Goal: Task Accomplishment & Management: Complete application form

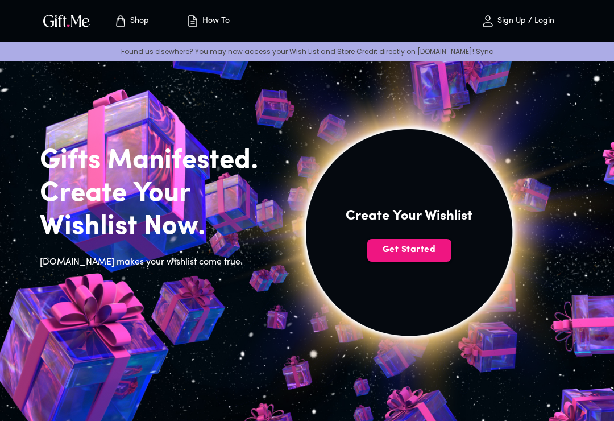
click at [438, 245] on span "Get Started" at bounding box center [409, 249] width 84 height 13
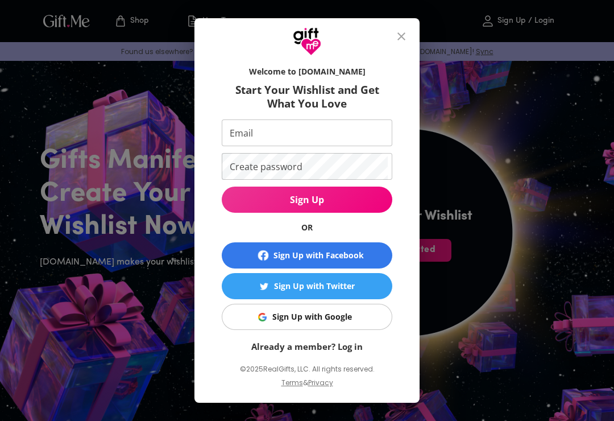
click at [510, 181] on div "Welcome to Gift.me Start Your Wishlist and Get What You Love Email Email Create…" at bounding box center [307, 210] width 614 height 421
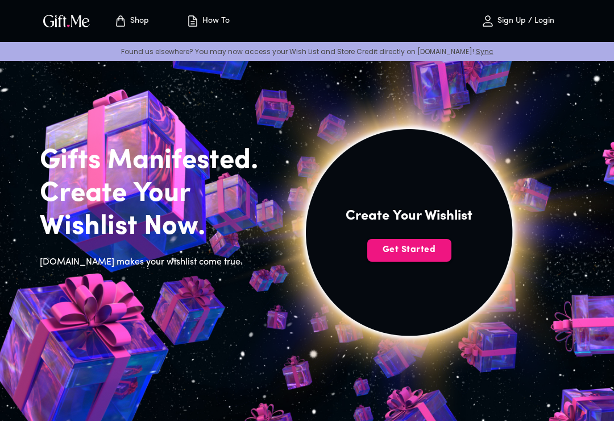
click at [429, 250] on span "Get Started" at bounding box center [409, 249] width 84 height 13
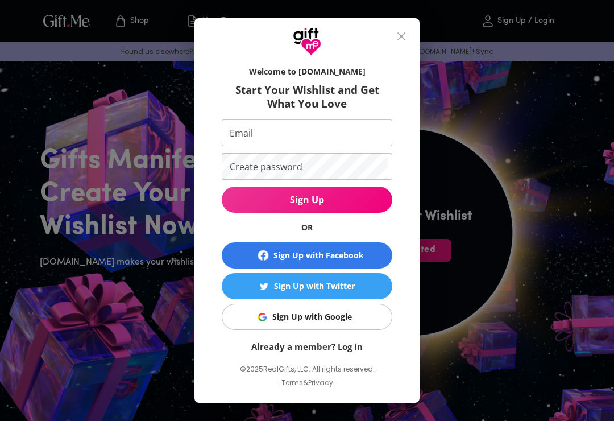
click at [319, 137] on input "Email" at bounding box center [305, 132] width 166 height 27
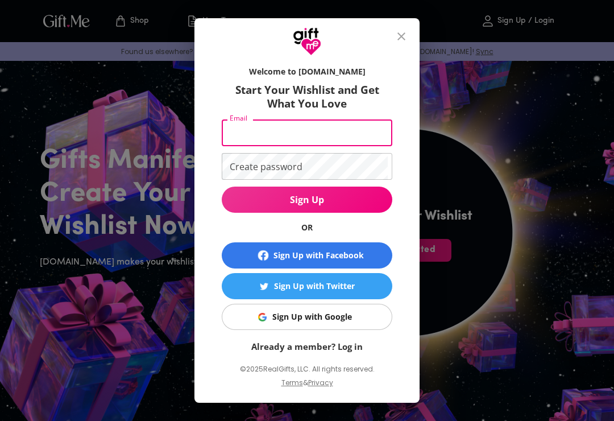
click at [363, 190] on button "Sign Up" at bounding box center [307, 199] width 171 height 26
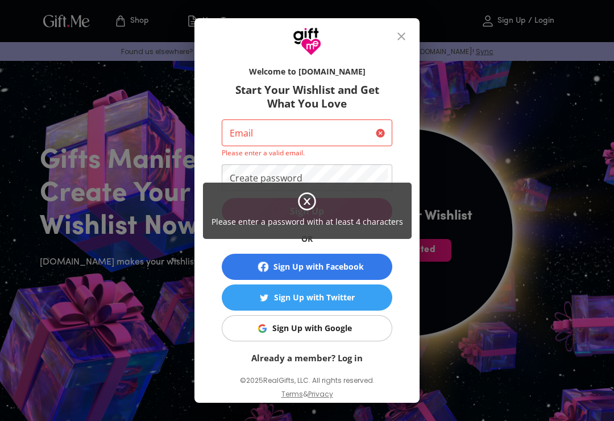
click at [405, 234] on div "Please enter a password with at least 4 characters" at bounding box center [307, 210] width 209 height 56
click at [373, 327] on div "Please enter a password with at least 4 characters" at bounding box center [307, 210] width 614 height 421
click at [355, 330] on div "Please enter a password with at least 4 characters" at bounding box center [307, 210] width 614 height 421
click at [346, 338] on div "Please enter a password with at least 4 characters" at bounding box center [307, 210] width 614 height 421
click at [363, 324] on div "Please enter a password with at least 4 characters" at bounding box center [307, 210] width 614 height 421
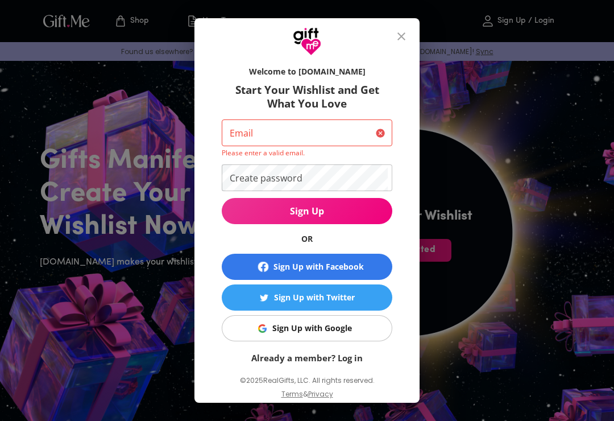
click at [307, 199] on button "Sign Up" at bounding box center [307, 211] width 171 height 26
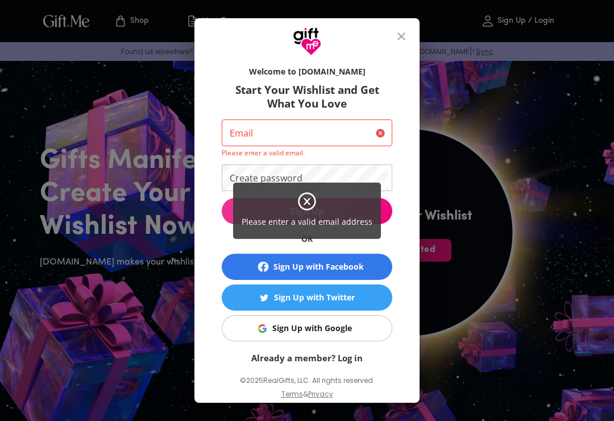
click at [359, 332] on div "Please enter a valid email address" at bounding box center [307, 210] width 614 height 421
click at [347, 325] on div "Please enter a valid email address" at bounding box center [307, 210] width 614 height 421
click at [368, 329] on div "Please enter a valid email address" at bounding box center [307, 210] width 614 height 421
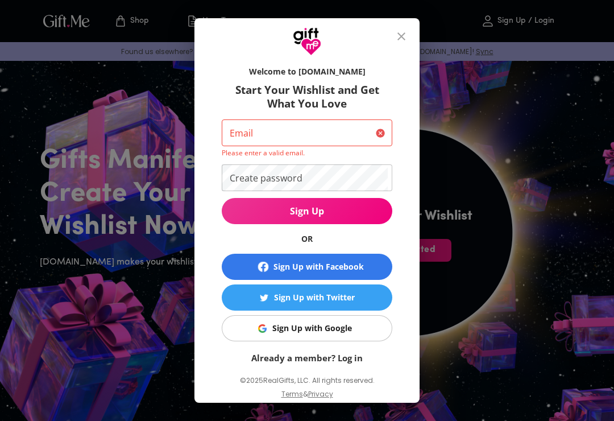
click at [302, 200] on button "Sign Up" at bounding box center [307, 211] width 171 height 26
click at [394, 363] on div "Welcome to Gift.me Start Your Wishlist and Get What You Love Email Email Please…" at bounding box center [307, 234] width 189 height 349
click at [370, 330] on span "Sign Up with Google" at bounding box center [305, 328] width 156 height 13
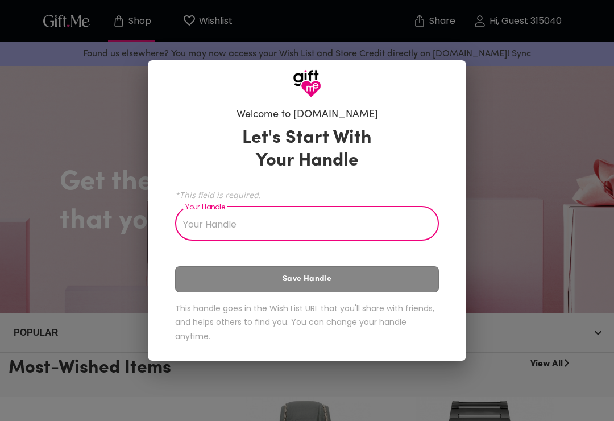
click at [361, 220] on input "Your Handle" at bounding box center [300, 225] width 251 height 32
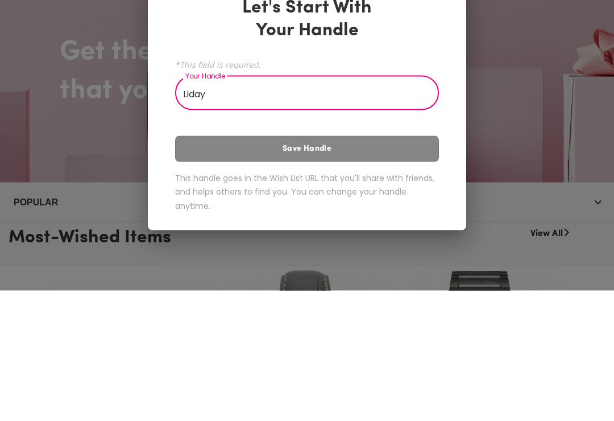
type input "Liday"
click at [393, 151] on div "Let's Start With Your Handle *This field is required. Your Handle Liday Your Ha…" at bounding box center [307, 237] width 264 height 230
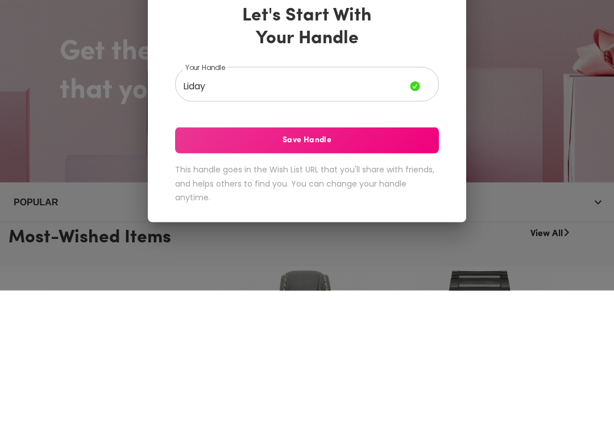
scroll to position [131, 0]
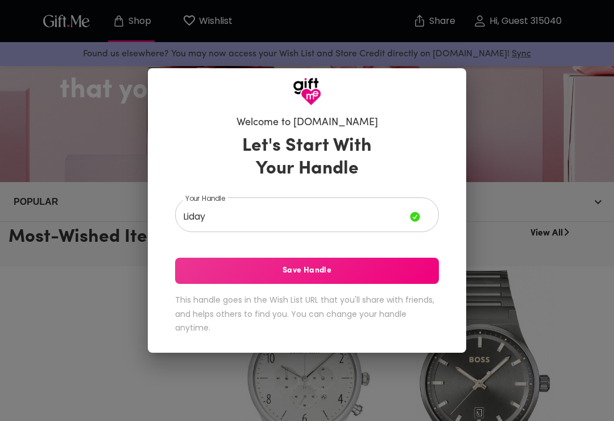
click at [405, 265] on span "Save Handle" at bounding box center [307, 270] width 264 height 13
click at [422, 272] on div "Let's Start With Your Handle Your Handle Liday Your Handle Saving Handle... Thi…" at bounding box center [307, 237] width 264 height 214
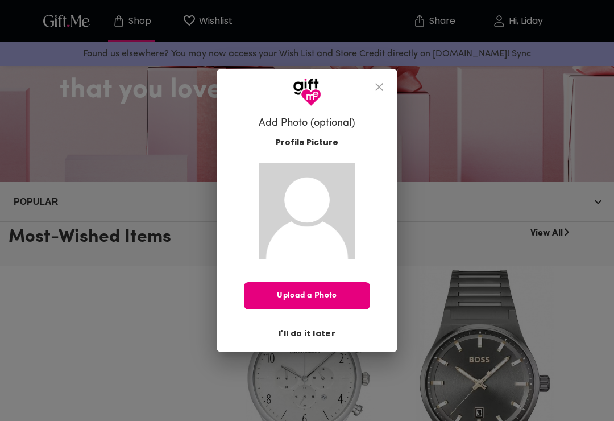
click at [314, 335] on span "I'll do it later" at bounding box center [306, 333] width 57 height 13
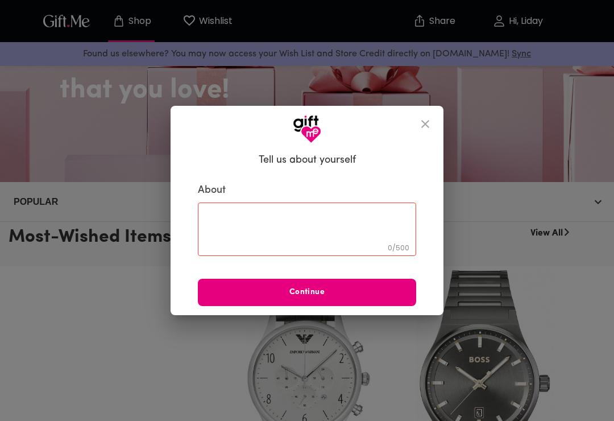
click at [425, 124] on icon "close" at bounding box center [425, 124] width 8 height 8
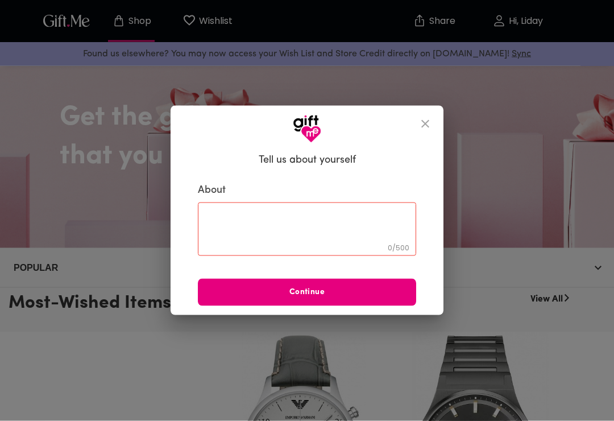
click at [426, 118] on icon "close" at bounding box center [425, 124] width 14 height 14
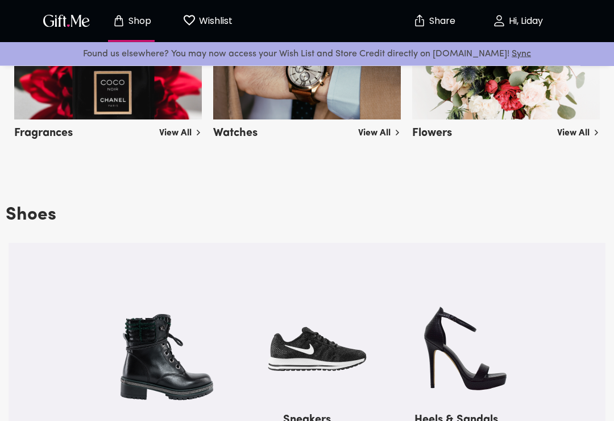
scroll to position [1095, 0]
